Goal: Contribute content: Add original content to the website for others to see

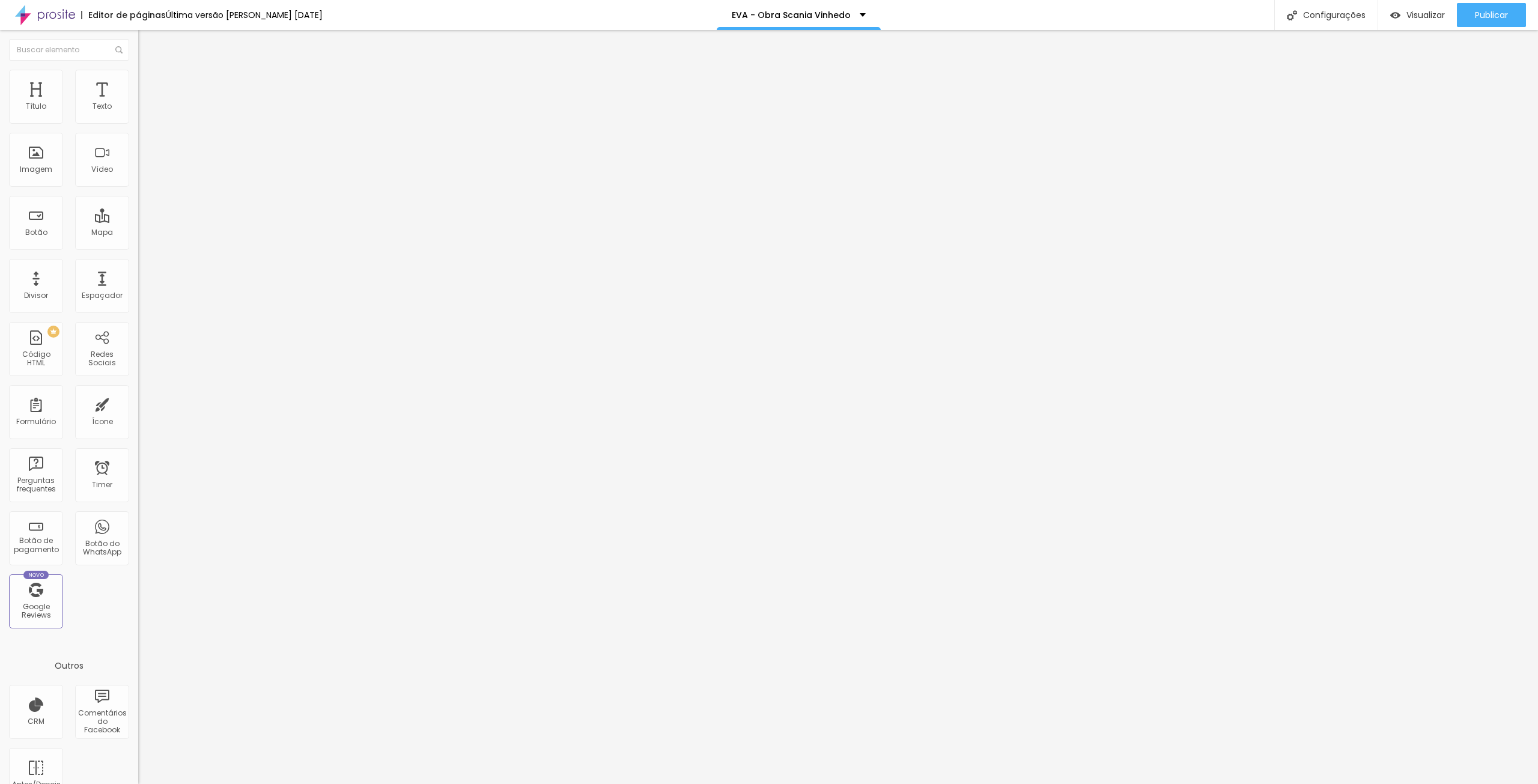
click at [138, 102] on div "Trocar imagem" at bounding box center [208, 98] width 138 height 8
click at [138, 103] on span "Trocar imagem" at bounding box center [171, 98] width 65 height 10
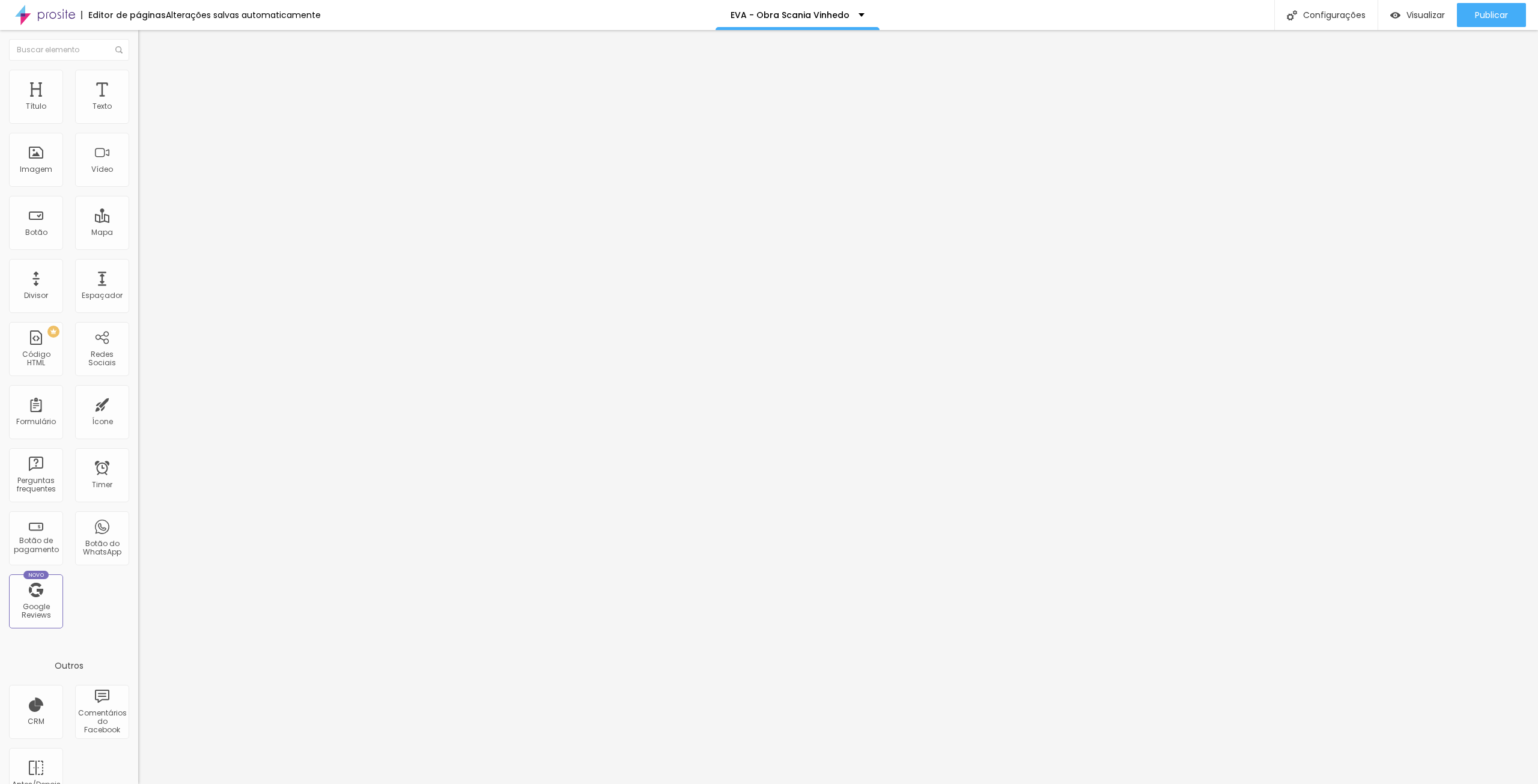
click at [138, 161] on span "Trocar imagem" at bounding box center [171, 155] width 65 height 10
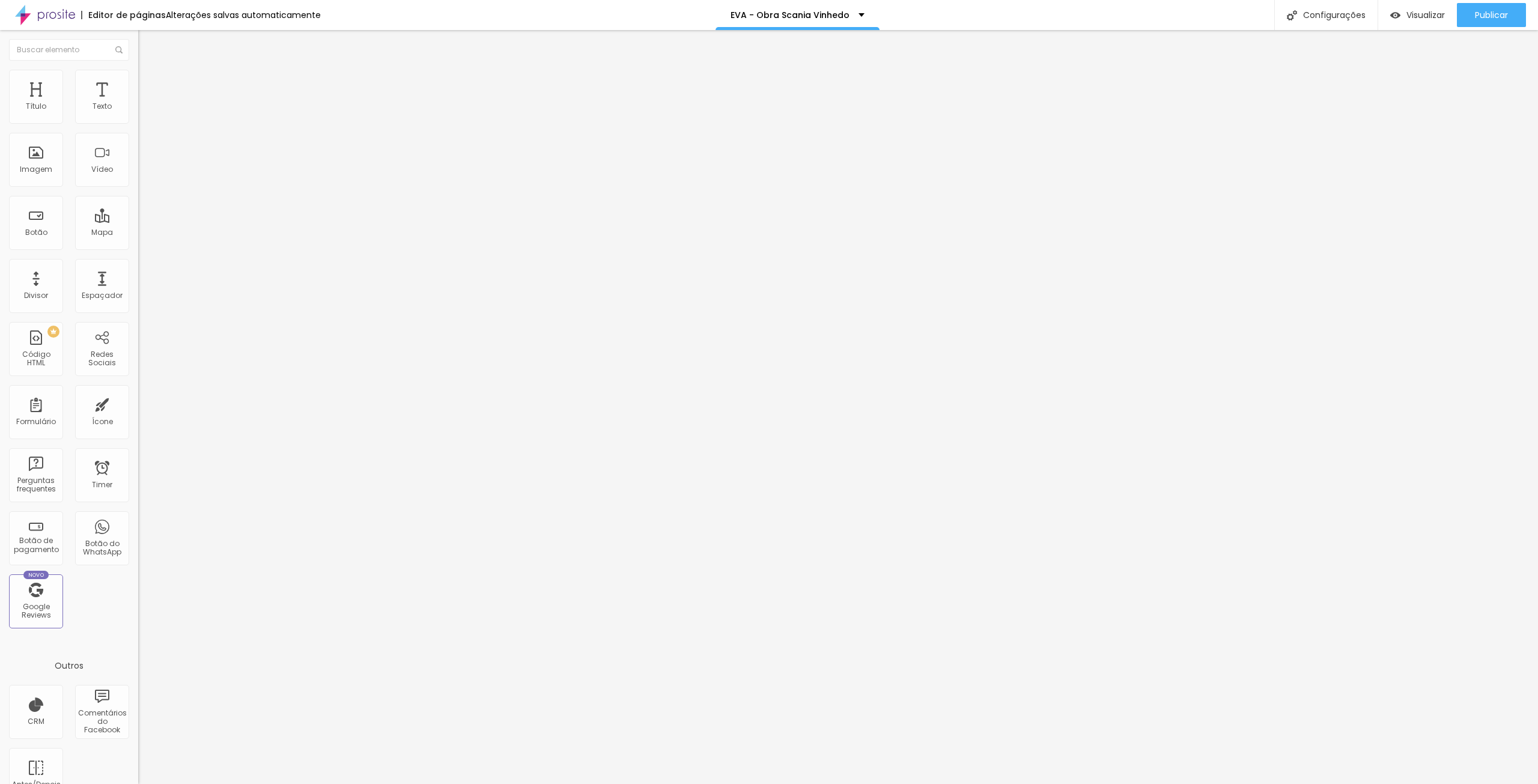
click at [138, 179] on input "15 AGOSTO 2025" at bounding box center [210, 172] width 144 height 12
type input "22 AGOSTO 2025"
click at [1496, 14] on span "Publicar" at bounding box center [1491, 15] width 33 height 10
click at [138, 161] on span "Trocar imagem" at bounding box center [171, 155] width 65 height 10
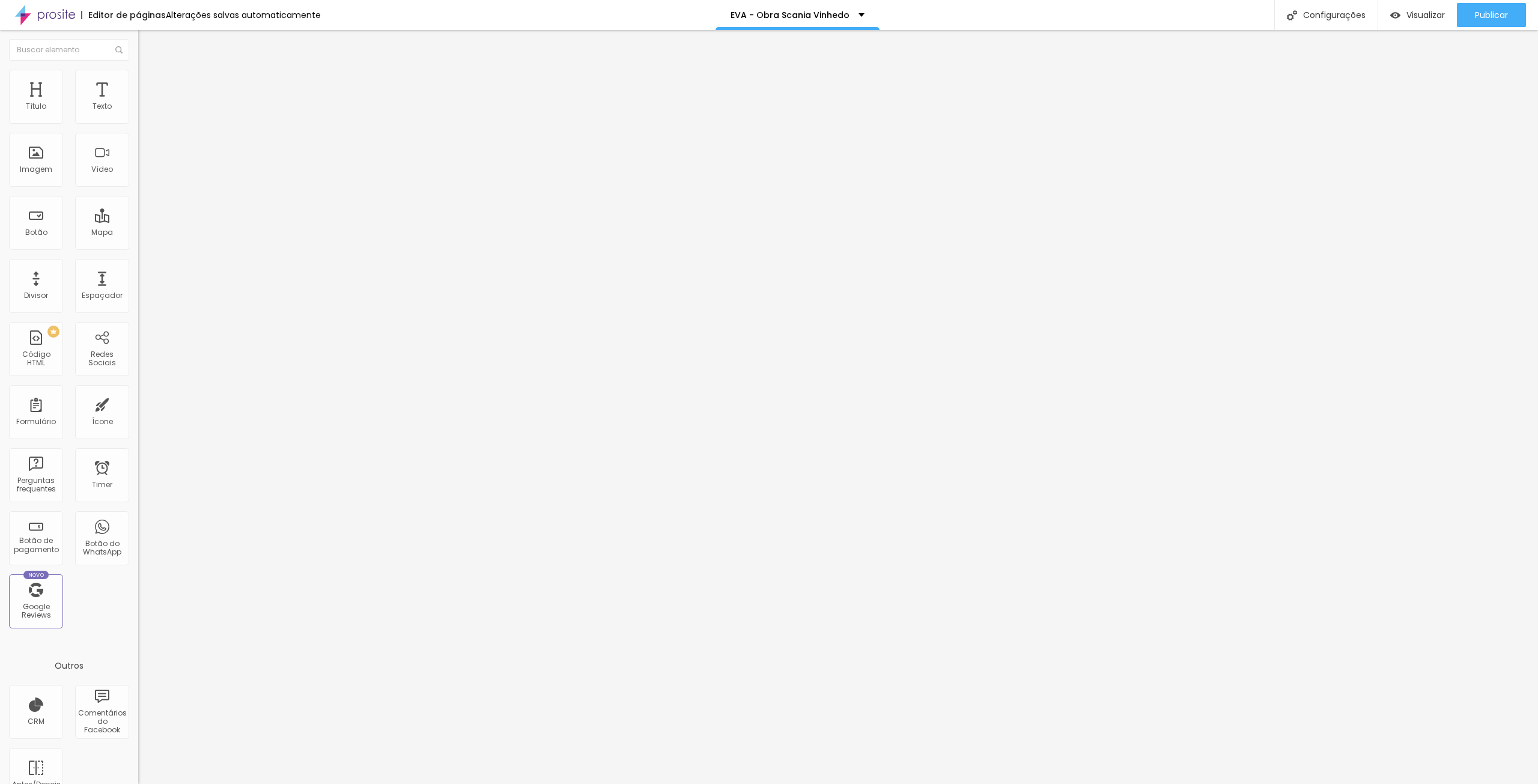
click at [138, 179] on input "11 AGOSTO 2025" at bounding box center [210, 172] width 144 height 12
type input "22 AGOSTO 2025"
click at [1499, 17] on span "Publicar" at bounding box center [1491, 15] width 33 height 10
click at [1432, 15] on span "Visualizar" at bounding box center [1425, 15] width 39 height 10
